Goal: Transaction & Acquisition: Purchase product/service

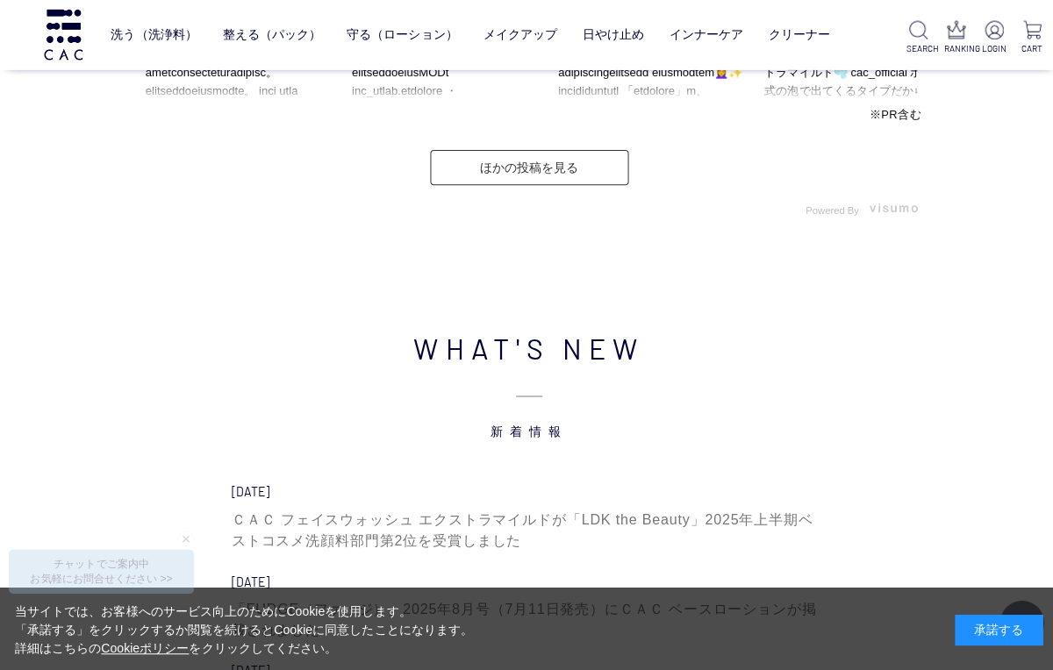
scroll to position [4753, 0]
click at [565, 523] on div "ＣＡＣ フェイスウォッシュ エクストラマイルドが「LDK the Beauty」2025年上半期ベストコスメ洗顔料部門第2位を受賞しました" at bounding box center [527, 528] width 592 height 42
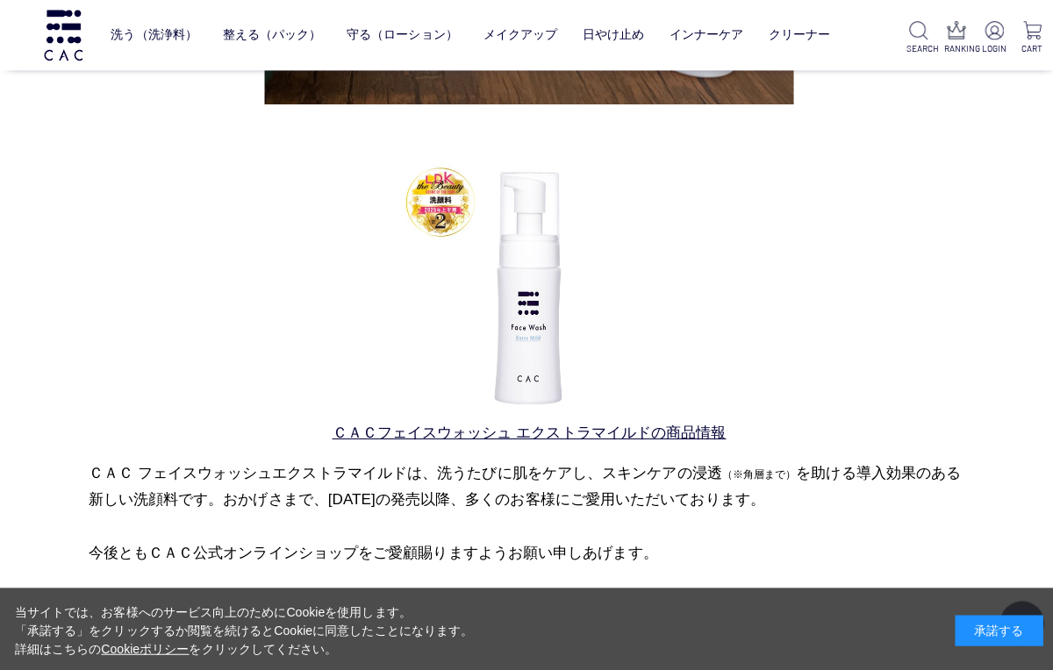
scroll to position [776, 0]
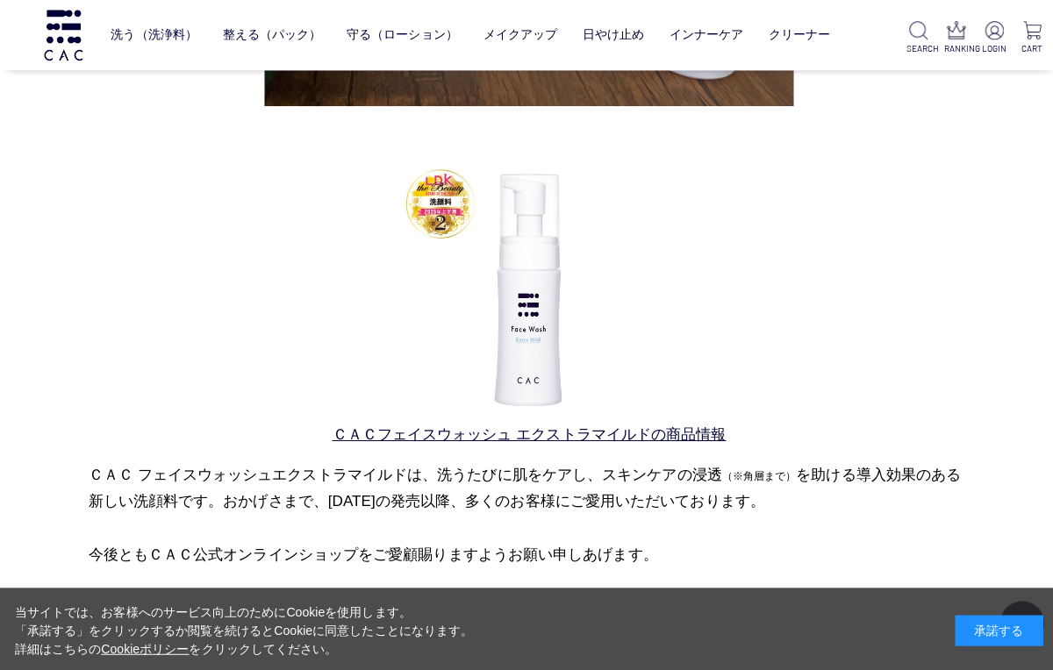
click at [939, 200] on p "ＣＡＣフェイスウォッシュ エクストラマイルドの商品情報" at bounding box center [527, 300] width 878 height 291
click at [935, 207] on p "ＣＡＣフェイスウォッシュ エクストラマイルドの商品情報" at bounding box center [527, 300] width 878 height 291
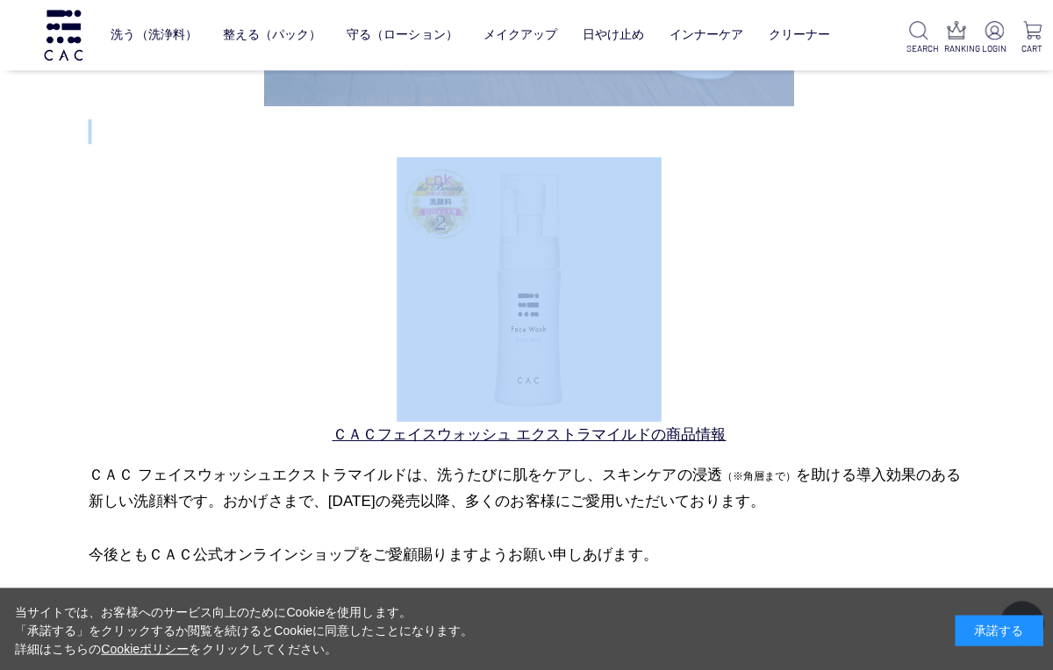
click at [933, 225] on p "ＣＡＣフェイスウォッシュ エクストラマイルドの商品情報" at bounding box center [527, 300] width 878 height 291
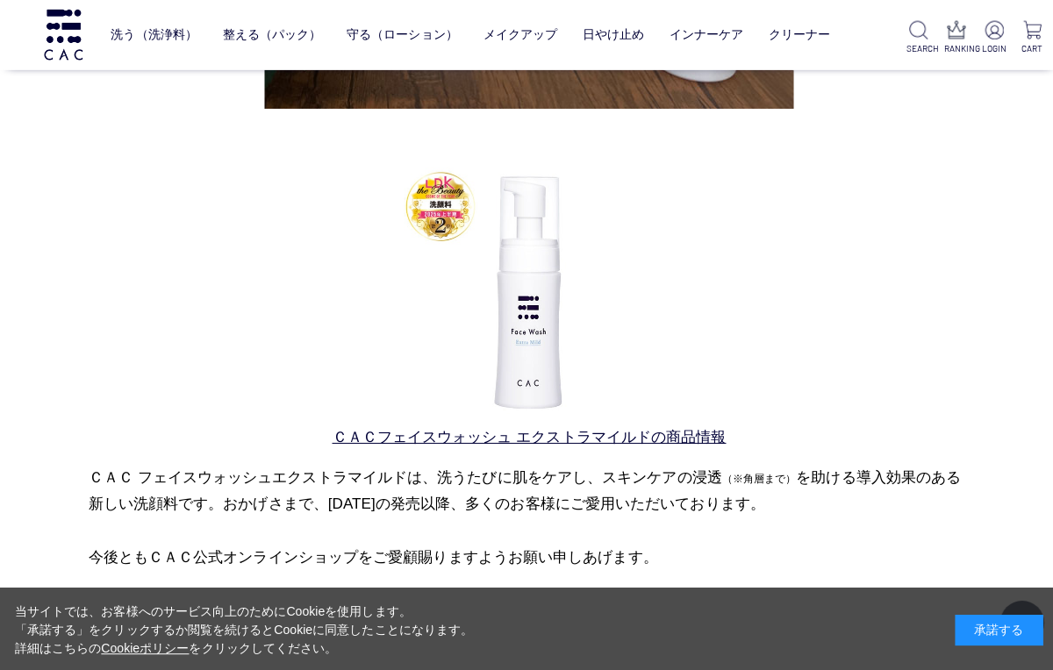
scroll to position [773, 0]
click at [680, 433] on link "ＣＡＣフェイスウォッシュ エクストラマイルドの商品情報" at bounding box center [527, 434] width 392 height 17
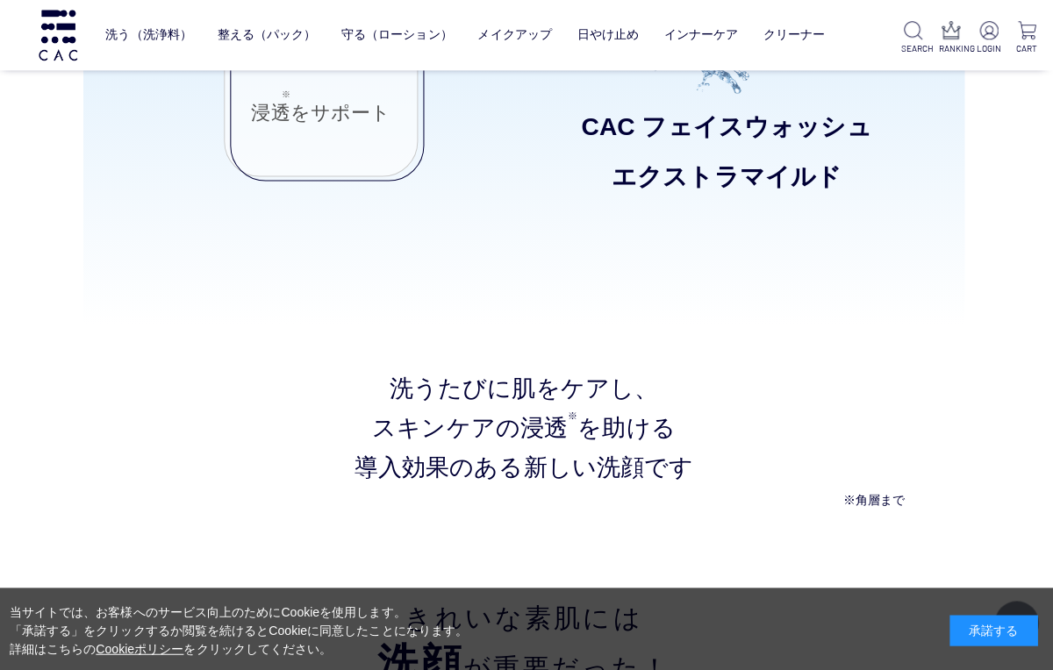
scroll to position [1827, 0]
